Goal: Find specific page/section: Find specific page/section

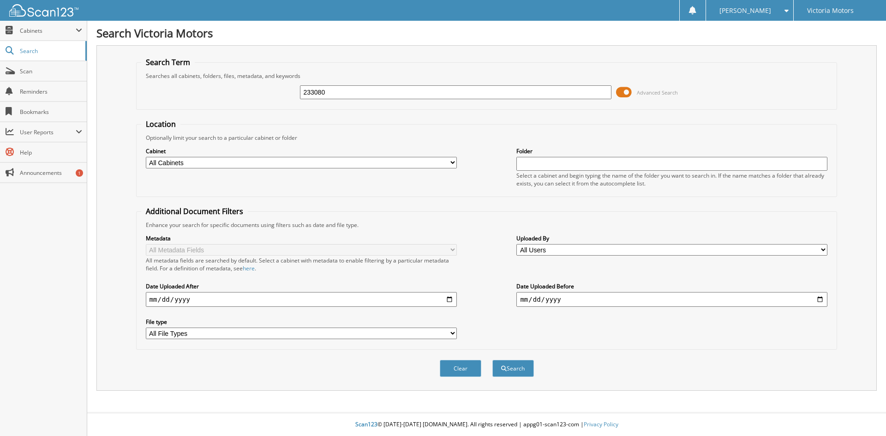
type input "233080"
click at [492, 360] on button "Search" at bounding box center [513, 368] width 42 height 17
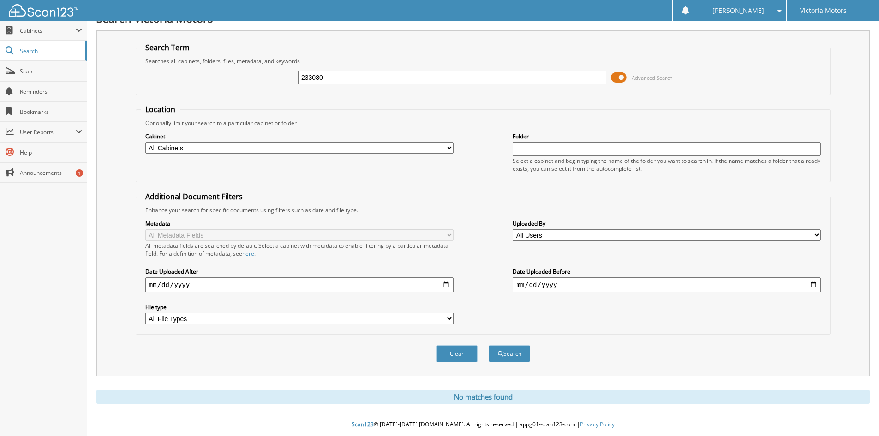
scroll to position [26, 0]
click at [31, 73] on span "Scan" at bounding box center [51, 71] width 62 height 8
